Goal: Task Accomplishment & Management: Use online tool/utility

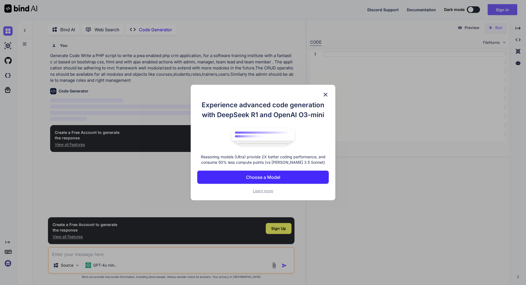
scroll to position [2, 0]
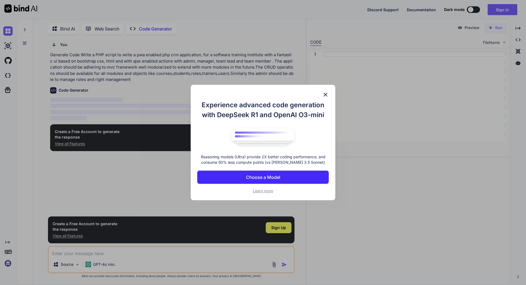
click at [266, 175] on p "Choose a Model" at bounding box center [263, 177] width 34 height 7
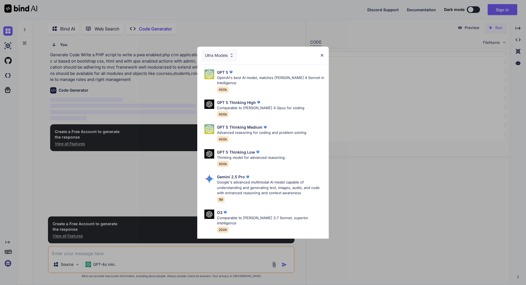
click at [321, 53] on div "Ultra Models" at bounding box center [263, 56] width 132 height 18
click at [256, 83] on p "OpenAI's best AI model, matches [PERSON_NAME] 4 Sonnet in Intelligence" at bounding box center [270, 80] width 107 height 11
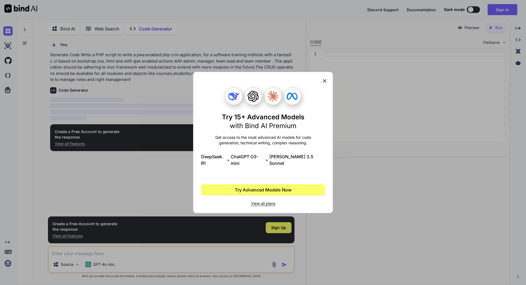
click at [326, 83] on icon at bounding box center [325, 81] width 4 height 4
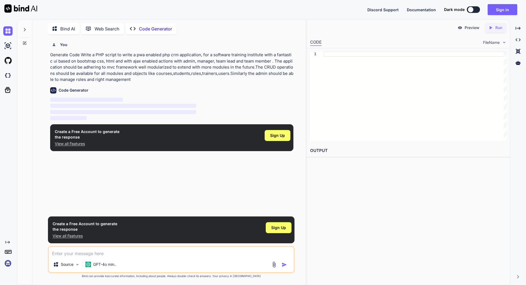
click at [78, 253] on textarea at bounding box center [171, 252] width 245 height 10
click at [74, 264] on div "Source" at bounding box center [66, 264] width 31 height 11
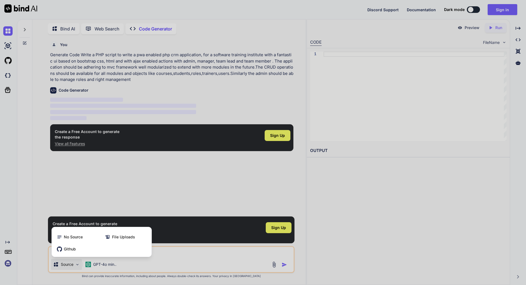
click at [74, 264] on div at bounding box center [263, 142] width 526 height 285
type textarea "x"
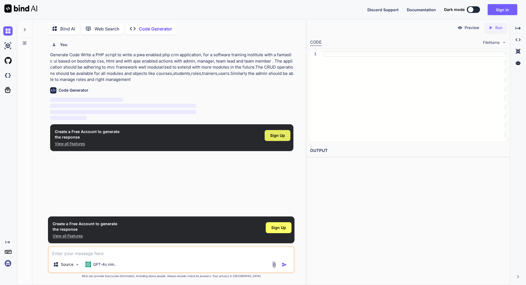
click at [283, 138] on div "Sign Up" at bounding box center [278, 135] width 26 height 11
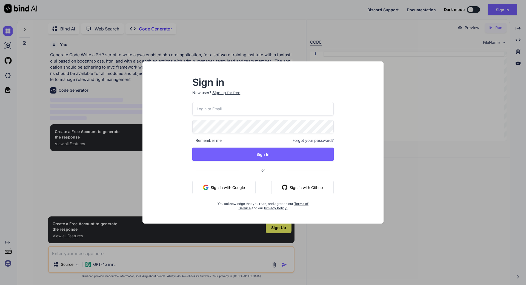
click at [229, 187] on button "Sign in with Google" at bounding box center [223, 187] width 63 height 13
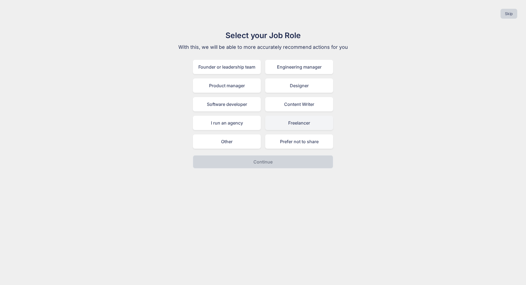
click at [295, 123] on div "Freelancer" at bounding box center [299, 123] width 68 height 14
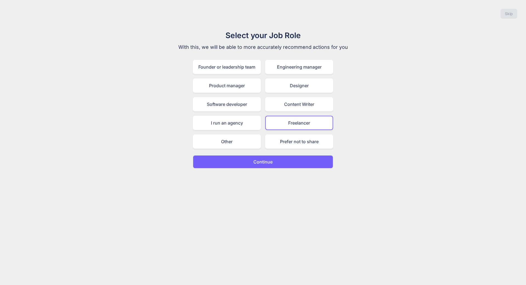
click at [264, 159] on p "Continue" at bounding box center [263, 161] width 19 height 7
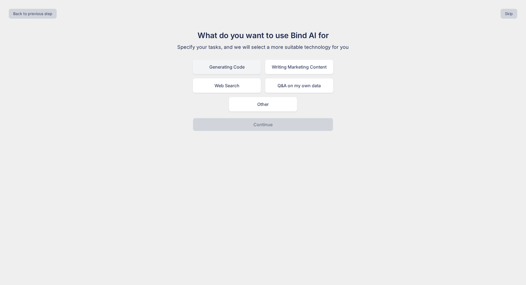
click at [248, 71] on div "Generating Code" at bounding box center [227, 67] width 68 height 14
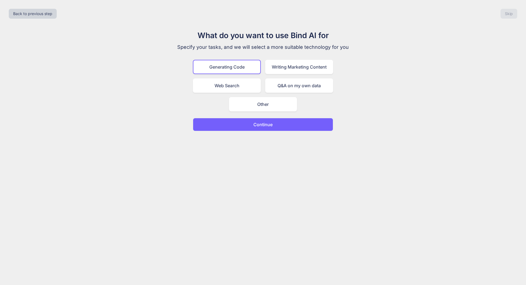
click at [256, 126] on p "Continue" at bounding box center [263, 124] width 19 height 7
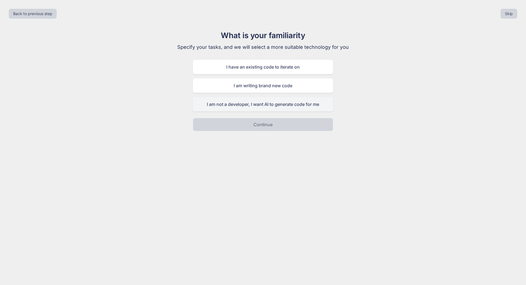
click at [224, 102] on div "I am not a developer, I want AI to generate code for me" at bounding box center [263, 104] width 140 height 14
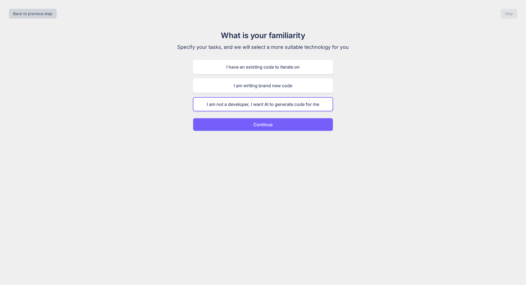
click at [253, 123] on button "Continue" at bounding box center [263, 124] width 140 height 13
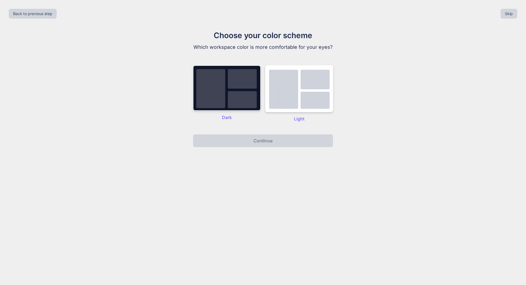
click at [238, 97] on img at bounding box center [227, 87] width 68 height 45
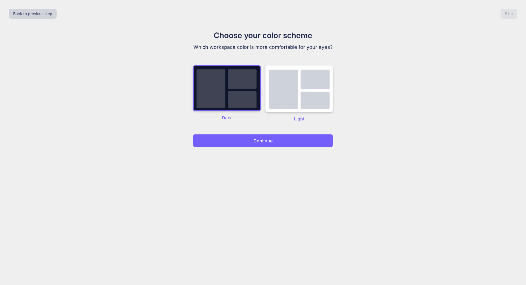
click at [313, 99] on img at bounding box center [299, 88] width 68 height 47
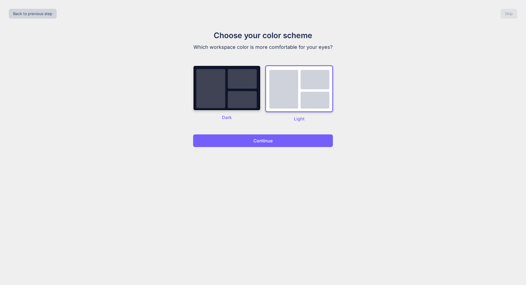
click at [266, 141] on p "Continue" at bounding box center [263, 140] width 19 height 7
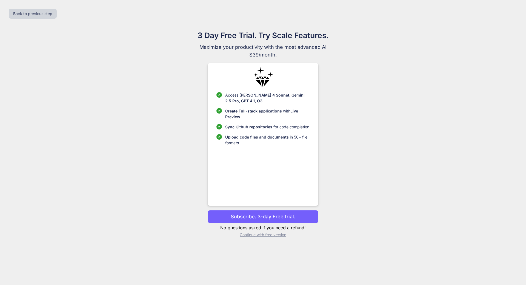
click at [257, 234] on p "Continue with free version" at bounding box center [263, 234] width 110 height 5
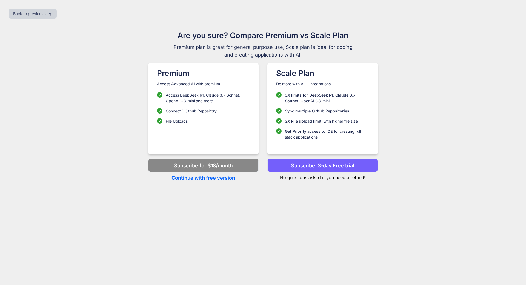
click at [214, 180] on p "Continue with free version" at bounding box center [203, 177] width 110 height 7
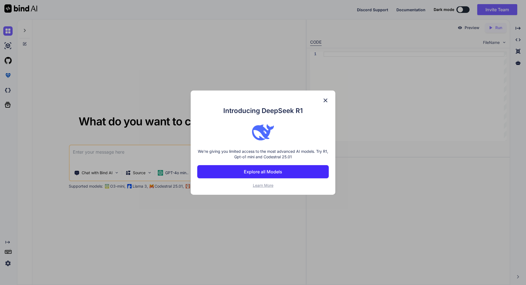
click at [328, 101] on img at bounding box center [325, 100] width 7 height 7
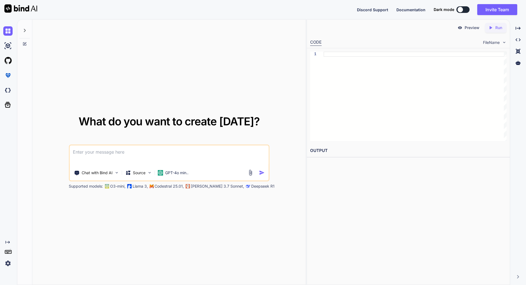
click at [121, 153] on textarea at bounding box center [169, 155] width 199 height 20
paste textarea "write a pwa enabled php crm application, for a software training institute with…"
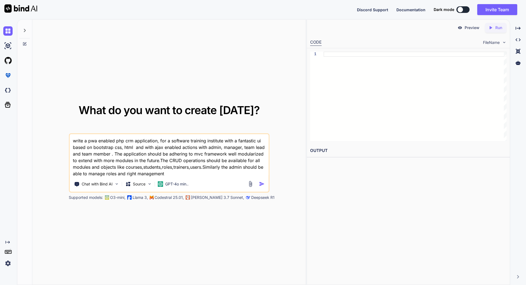
type textarea "write a pwa enabled php crm application, for a software training institute with…"
click at [260, 185] on img "button" at bounding box center [262, 184] width 6 height 6
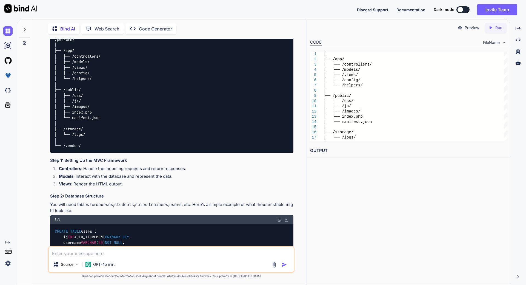
scroll to position [110, 0]
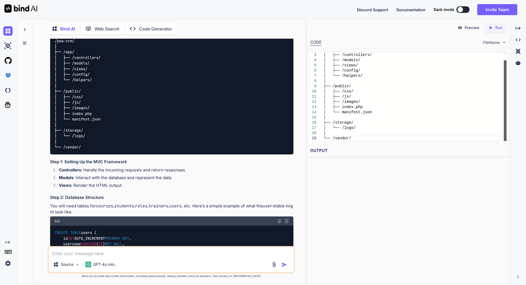
click at [504, 104] on div at bounding box center [505, 100] width 3 height 81
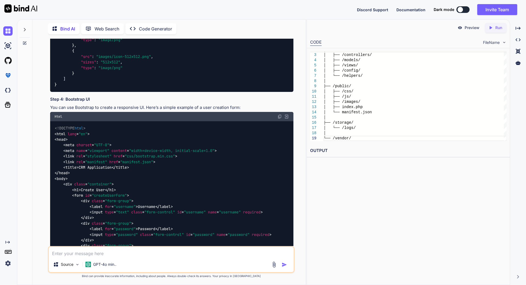
scroll to position [466, 0]
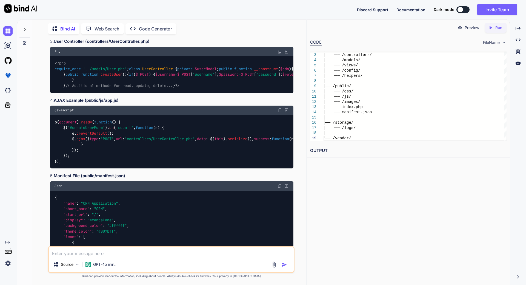
click at [151, 26] on p "Code Generator" at bounding box center [155, 28] width 33 height 7
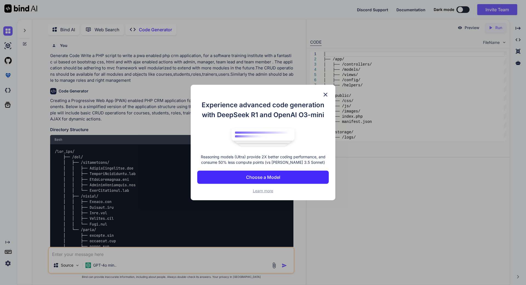
scroll to position [2, 0]
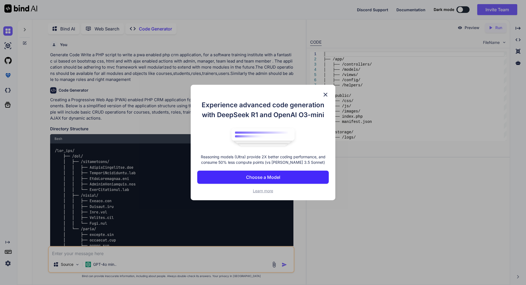
click at [265, 172] on button "Choose a Model" at bounding box center [263, 176] width 132 height 13
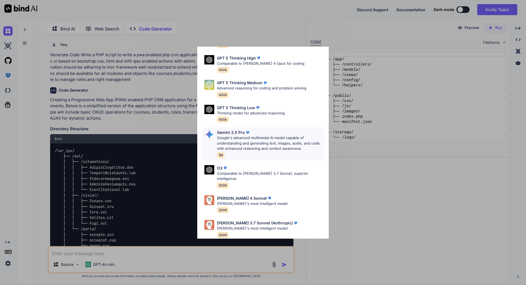
scroll to position [0, 0]
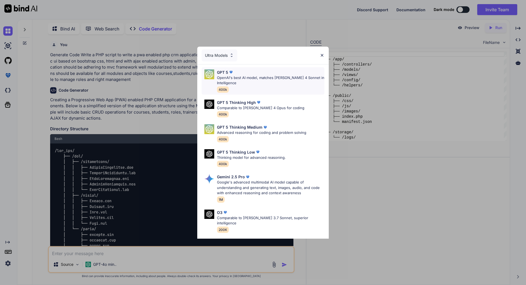
click at [263, 81] on p "OpenAI's best AI model, matches Claude 4 Sonnet in Intelligence" at bounding box center [270, 80] width 107 height 11
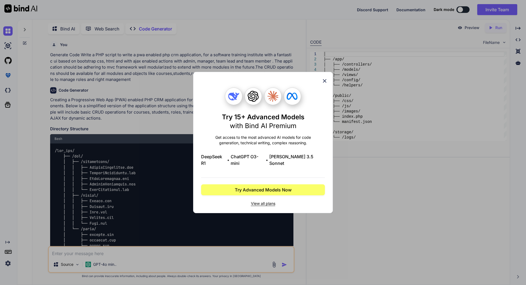
click at [263, 201] on span "View all plans" at bounding box center [263, 203] width 124 height 5
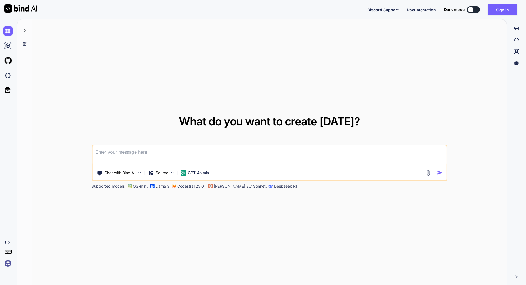
click at [145, 149] on textarea at bounding box center [269, 155] width 354 height 20
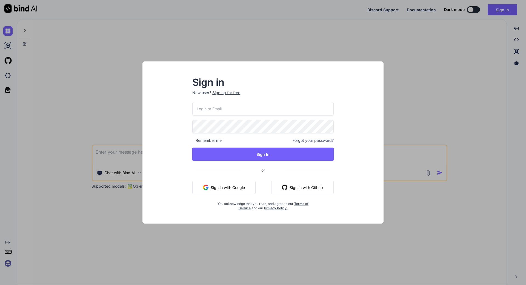
click at [236, 188] on button "Sign in with Google" at bounding box center [223, 187] width 63 height 13
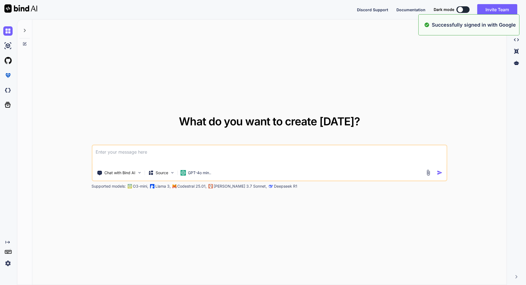
click at [131, 152] on textarea at bounding box center [269, 155] width 354 height 20
paste textarea "write a pwa enabled php crm application, for a software training institute with…"
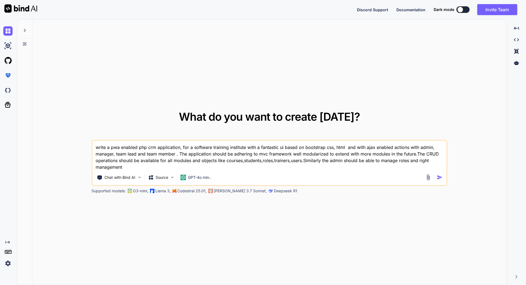
type textarea "write a pwa enabled php crm application, for a software training institute with…"
click at [441, 178] on img "button" at bounding box center [440, 177] width 6 height 6
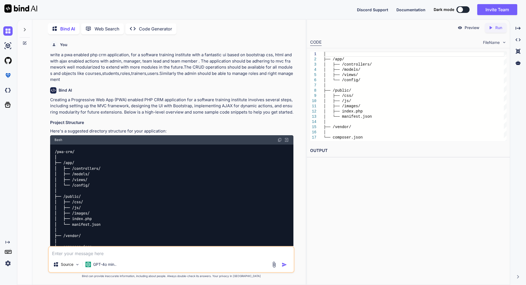
click at [102, 28] on p "Web Search" at bounding box center [107, 28] width 25 height 7
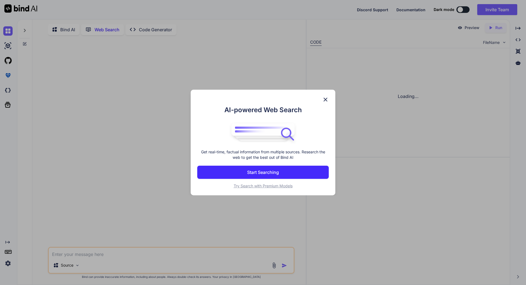
scroll to position [2, 0]
click at [257, 172] on p "Start Searching" at bounding box center [263, 172] width 32 height 7
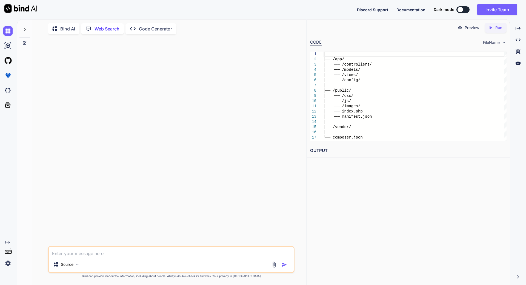
click at [149, 27] on p "Code Generator" at bounding box center [155, 28] width 33 height 7
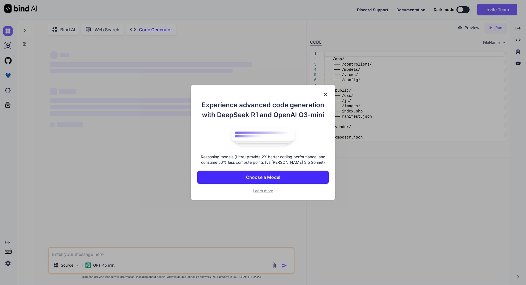
click at [267, 178] on p "Choose a Model" at bounding box center [263, 177] width 34 height 7
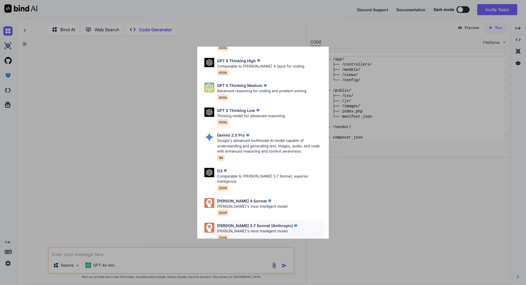
scroll to position [44, 0]
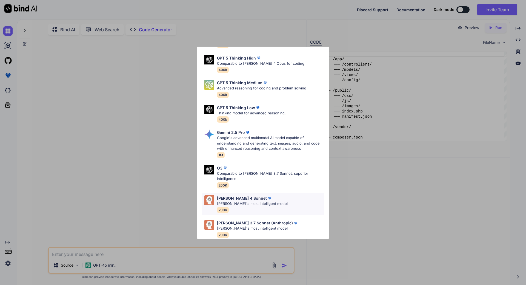
click at [269, 195] on div "Claude 4 Sonnet" at bounding box center [252, 198] width 71 height 6
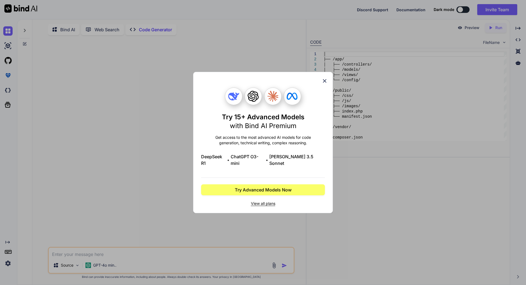
click at [257, 202] on span "View all plans" at bounding box center [263, 203] width 124 height 5
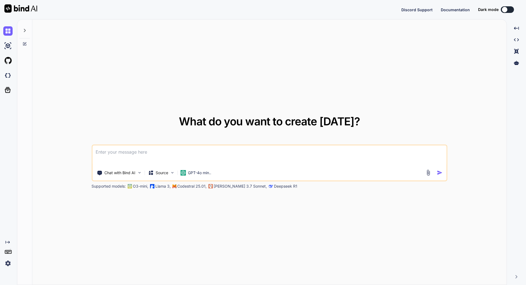
click at [141, 156] on textarea at bounding box center [269, 155] width 354 height 20
type textarea "x"
type textarea "write a pwa enabled php crm application, for a software training institute with…"
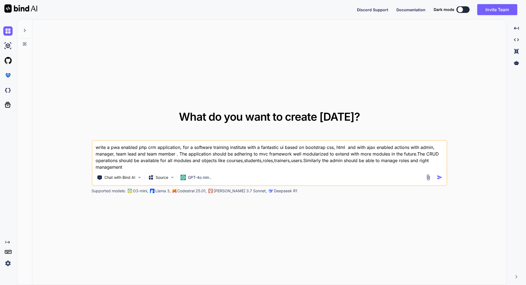
type textarea "x"
type textarea "write a pwa enabled php crm application, for a software training institute with…"
click at [438, 176] on img "button" at bounding box center [440, 177] width 6 height 6
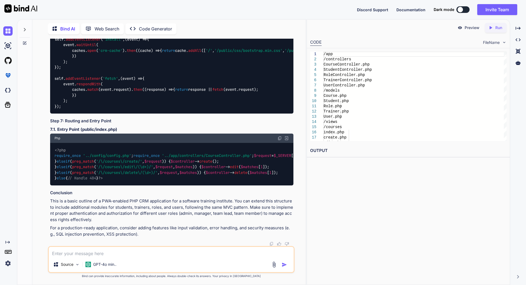
scroll to position [1624, 0]
click at [67, 262] on p "Source" at bounding box center [67, 263] width 13 height 5
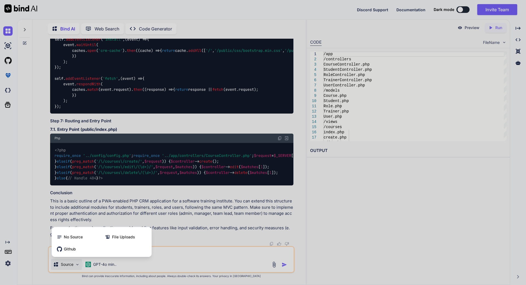
click at [368, 203] on div at bounding box center [263, 142] width 526 height 285
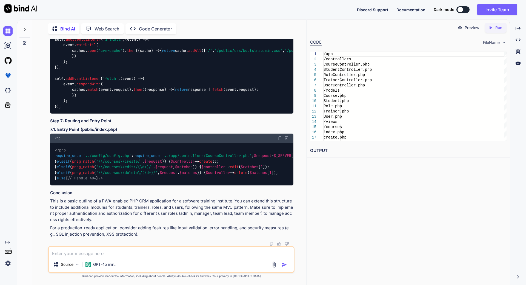
click at [497, 25] on p "Run" at bounding box center [498, 27] width 7 height 5
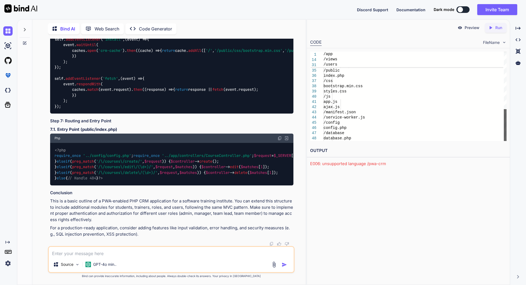
click at [504, 134] on div at bounding box center [505, 125] width 3 height 32
click at [517, 30] on icon "Created with Pixso." at bounding box center [518, 28] width 5 height 5
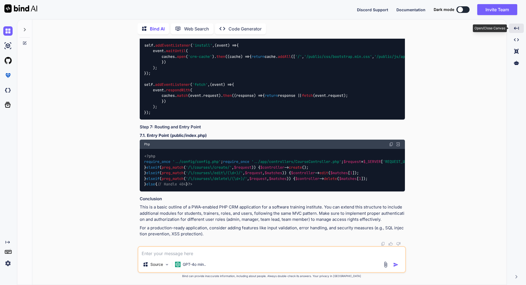
click at [517, 29] on icon "Created with Pixso." at bounding box center [516, 28] width 5 height 5
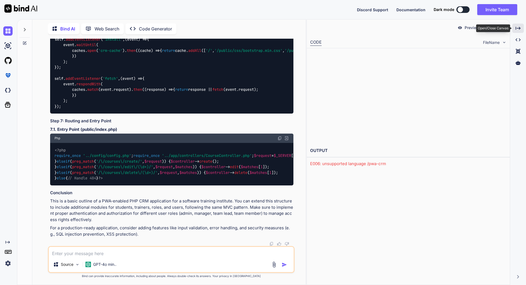
scroll to position [1624, 0]
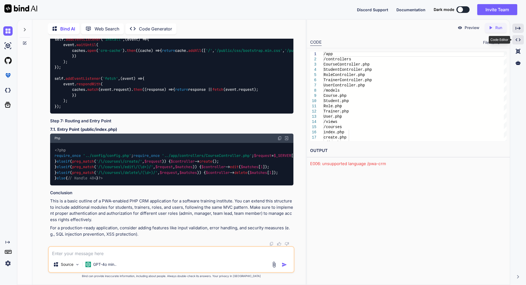
click at [520, 42] on icon "Created with Pixso." at bounding box center [518, 39] width 5 height 5
type textarea "x"
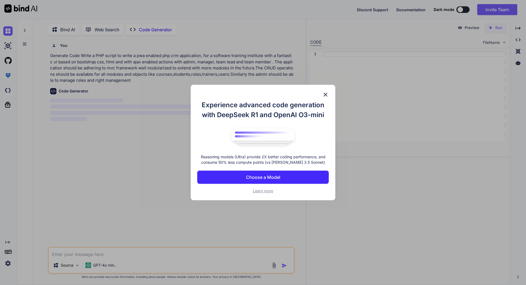
scroll to position [2, 0]
click at [324, 94] on img at bounding box center [325, 94] width 7 height 7
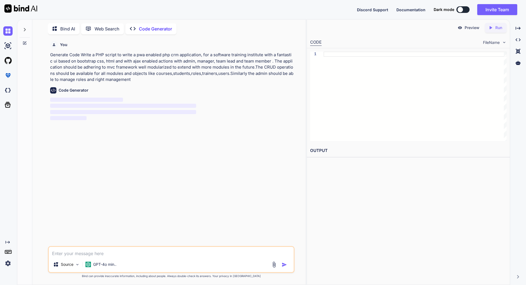
type textarea "x"
